Goal: Transaction & Acquisition: Purchase product/service

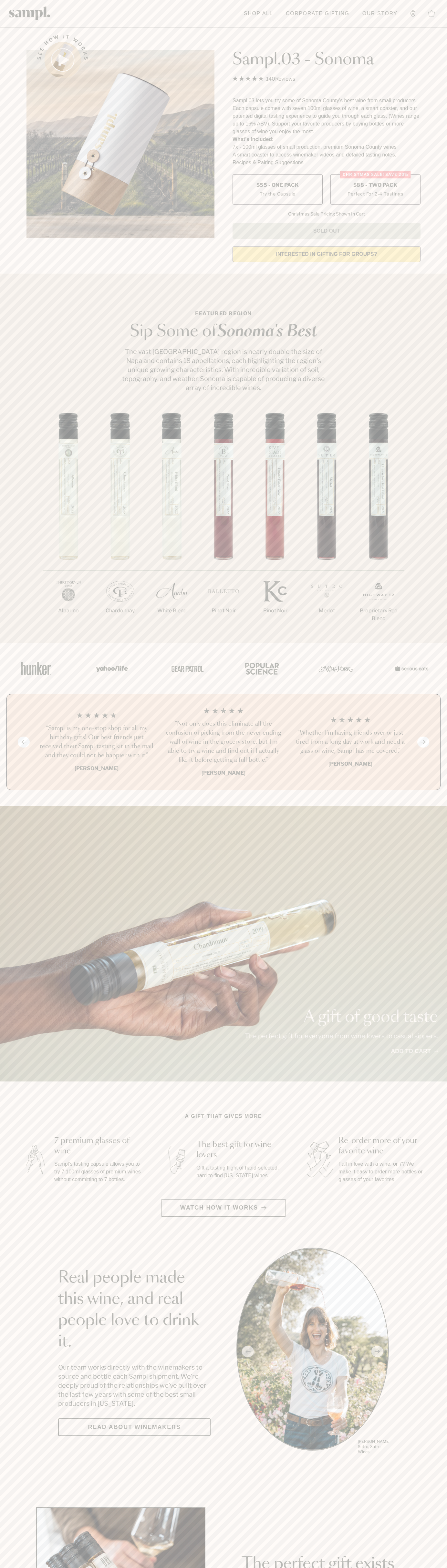
click at [375, 186] on span "$88 - Two Pack" at bounding box center [375, 185] width 44 height 7
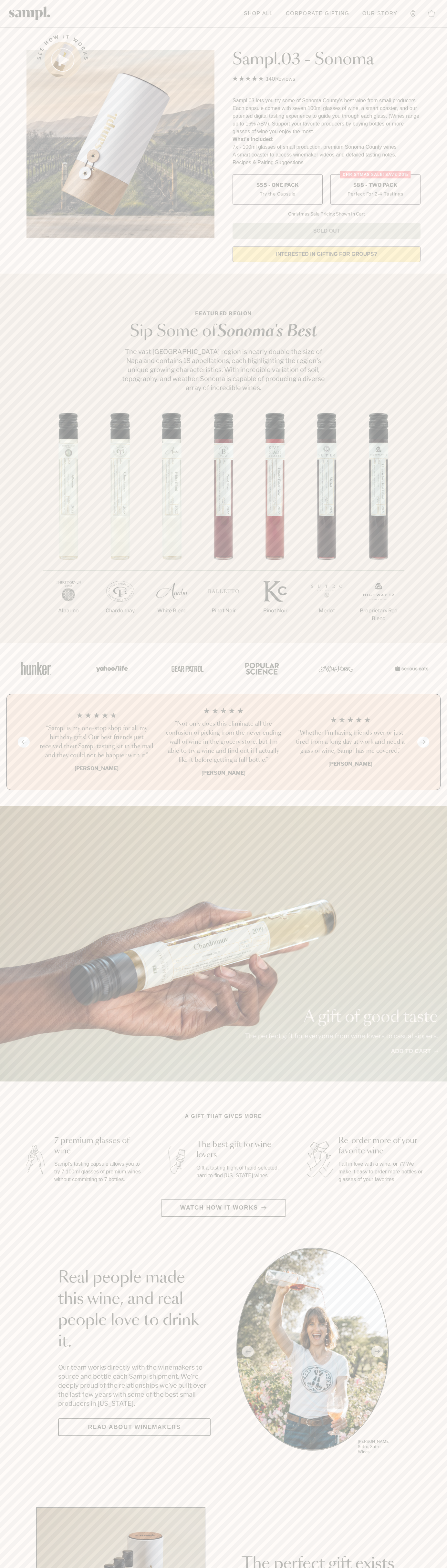
click at [96, 743] on h3 "“Sampl is my one-stop shop for all my birthday gifts! Our best friends just rec…" at bounding box center [96, 741] width 116 height 36
click at [418, 2] on header "Toggle navigation menu Shop All Corporate Gifting Our Story Account Story Shop …" at bounding box center [224, 13] width 447 height 27
click at [434, 394] on section "Featured Region Sip Some of Sonoma's Best The vast Sonoma County region is near…" at bounding box center [224, 458] width 447 height 369
click at [92, 1567] on html "Skip to main content Toggle navigation menu Shop All Corporate Gifting Our Stor…" at bounding box center [224, 1513] width 447 height 3026
click at [18, 1301] on section "Real people made this wine, and real people love to drink it. Our team works di…" at bounding box center [224, 1351] width 447 height 208
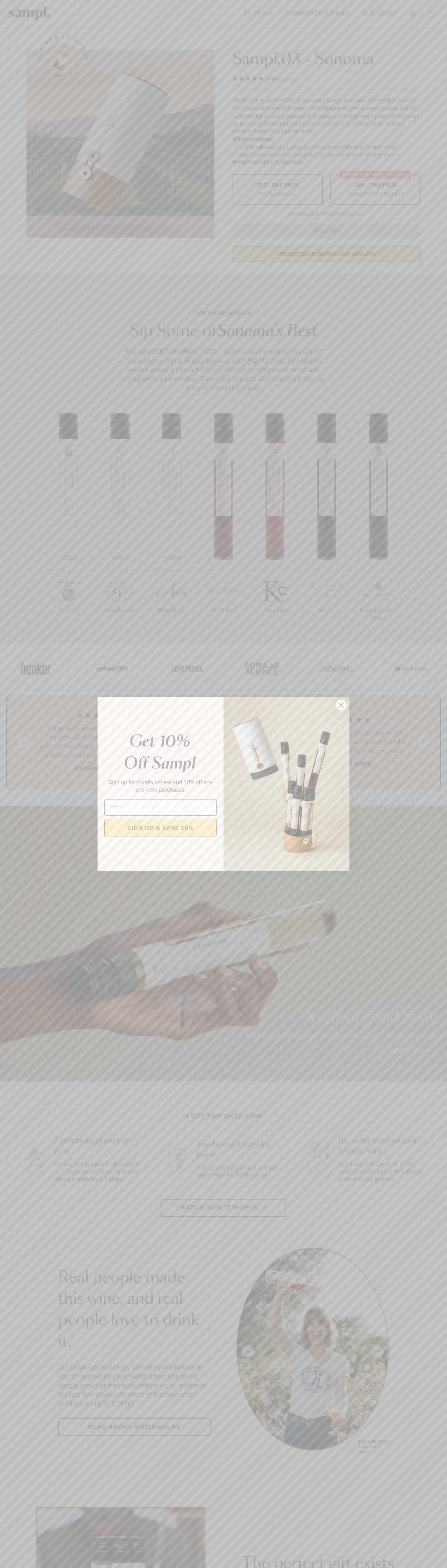
click at [341, 705] on icon "Close dialog" at bounding box center [341, 705] width 4 height 4
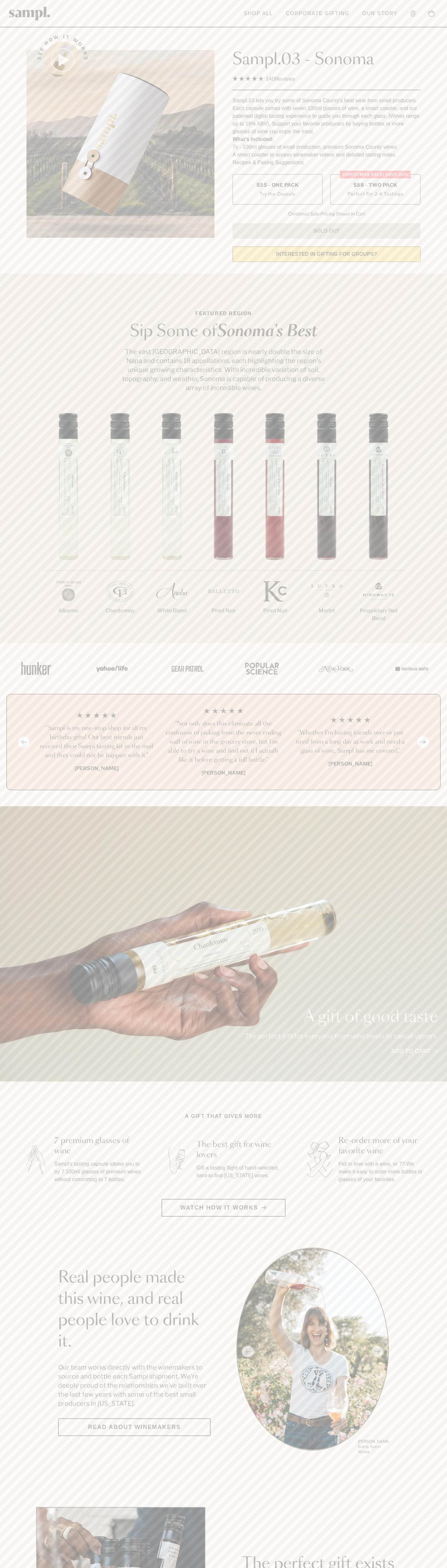
click at [375, 186] on span "$88 - Two Pack" at bounding box center [375, 185] width 44 height 7
click at [96, 743] on h3 "“Sampl is my one-stop shop for all my birthday gifts! Our best friends just rec…" at bounding box center [96, 741] width 116 height 36
